Goal: Navigation & Orientation: Find specific page/section

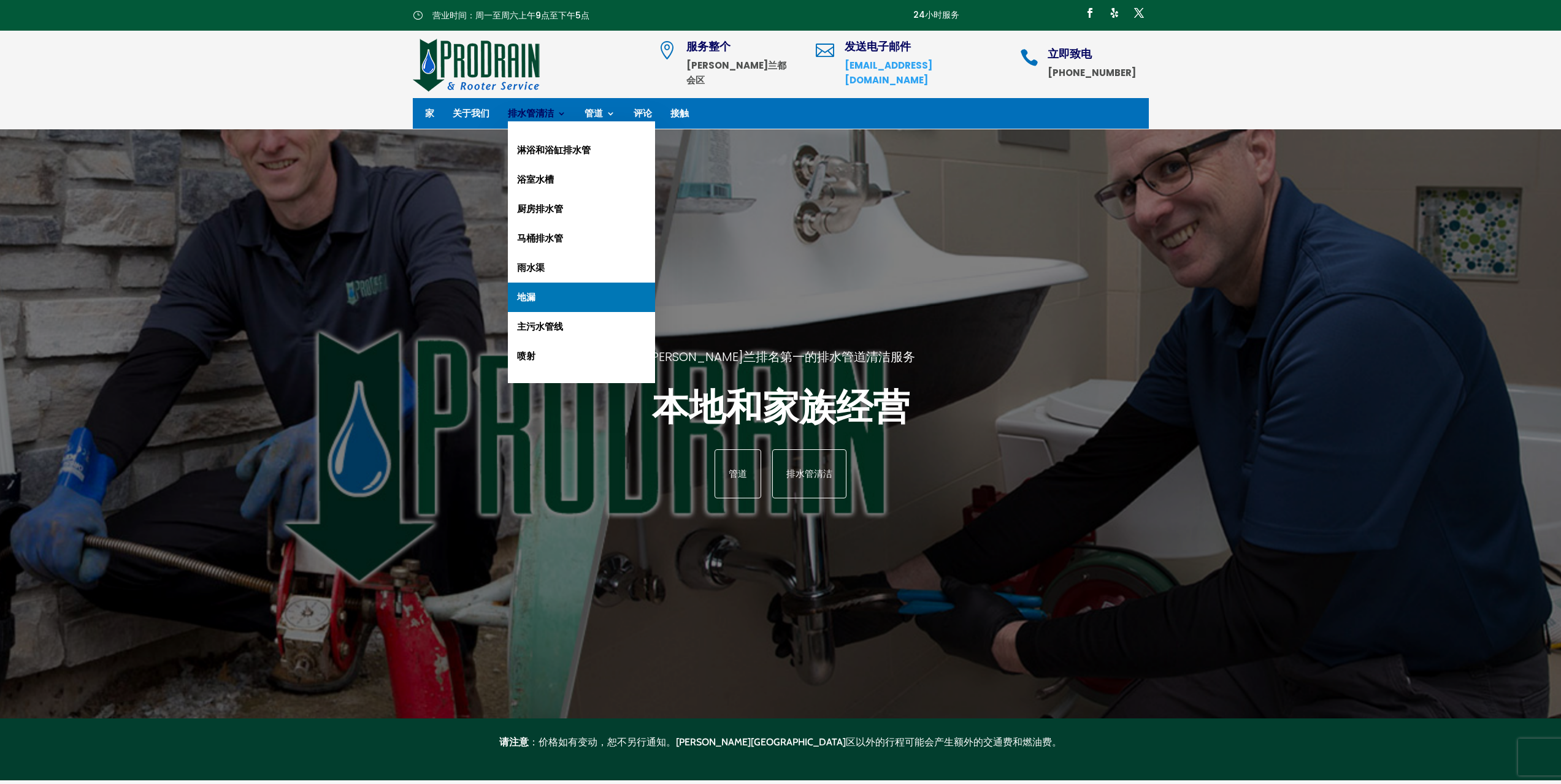
click at [538, 289] on link "地漏" at bounding box center [581, 296] width 148 height 29
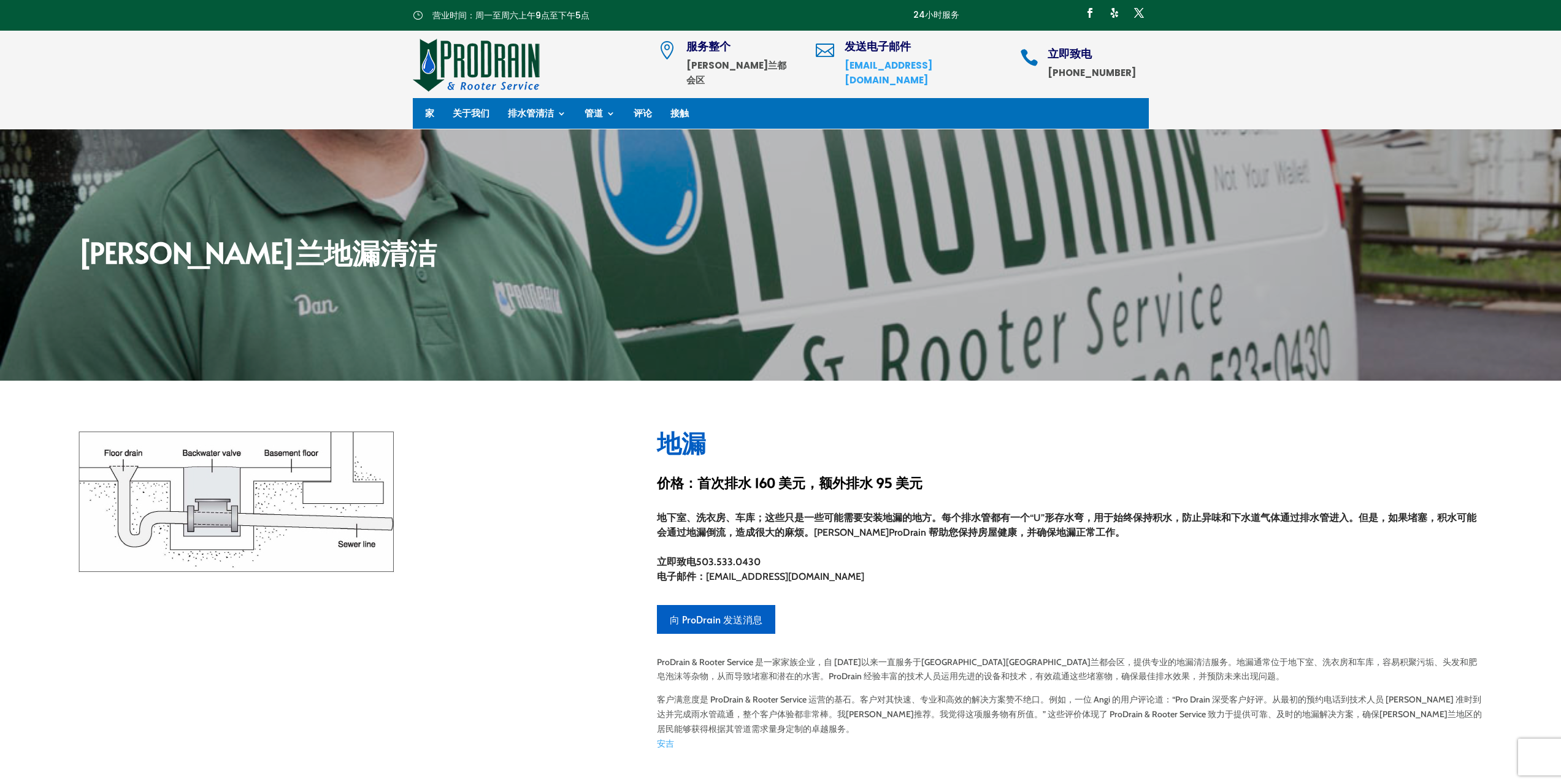
click at [451, 109] on ul "家 关于我们 排水管清洁 淋浴和浴缸排水管 浴室水槽 厨房排水管 马桶排水管 雨水渠 地漏 主污水管线 喷射 管道 一般管道服务 供水服务更换 热水器 评论 …" at bounding box center [566, 113] width 282 height 18
click at [464, 117] on font "关于我们" at bounding box center [471, 113] width 36 height 13
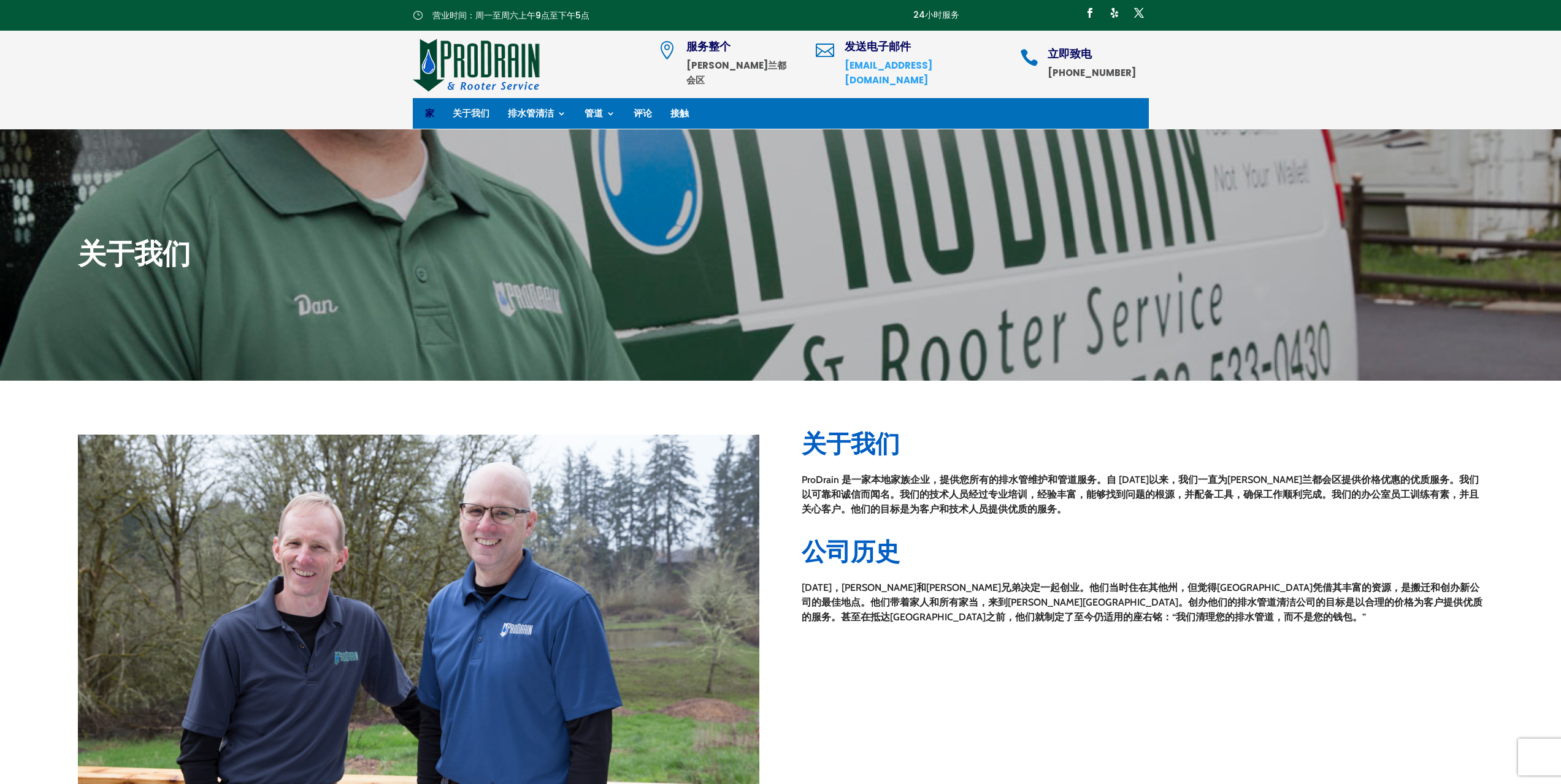
click at [431, 109] on font "家" at bounding box center [430, 113] width 10 height 13
